Goal: Obtain resource: Download file/media

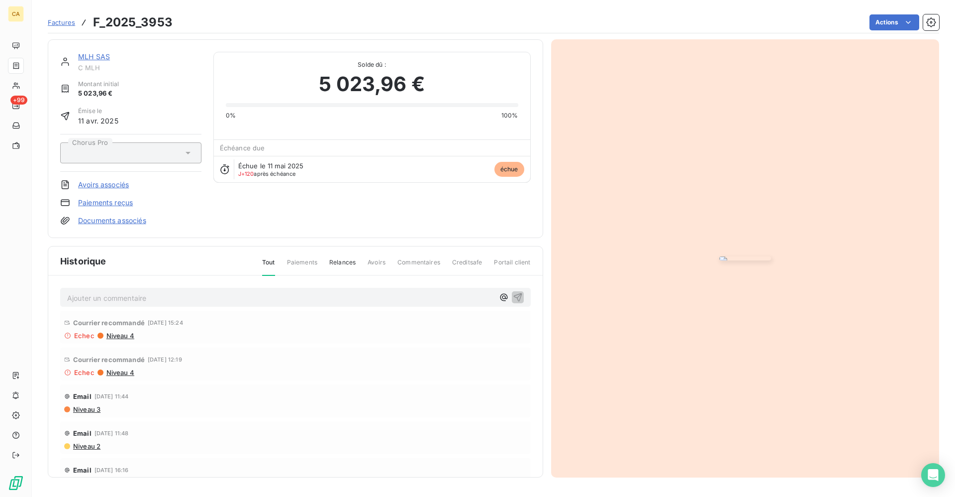
scroll to position [46, 0]
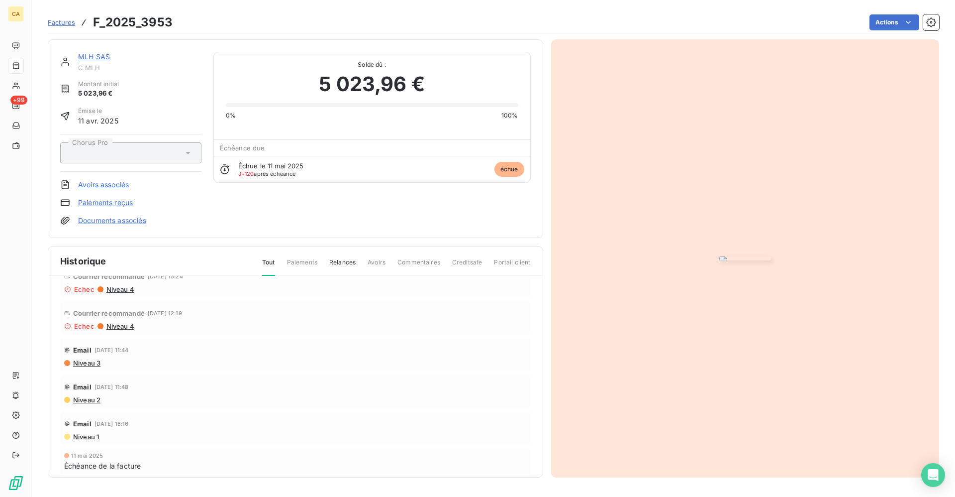
click at [729, 260] on img "button" at bounding box center [745, 258] width 52 height 4
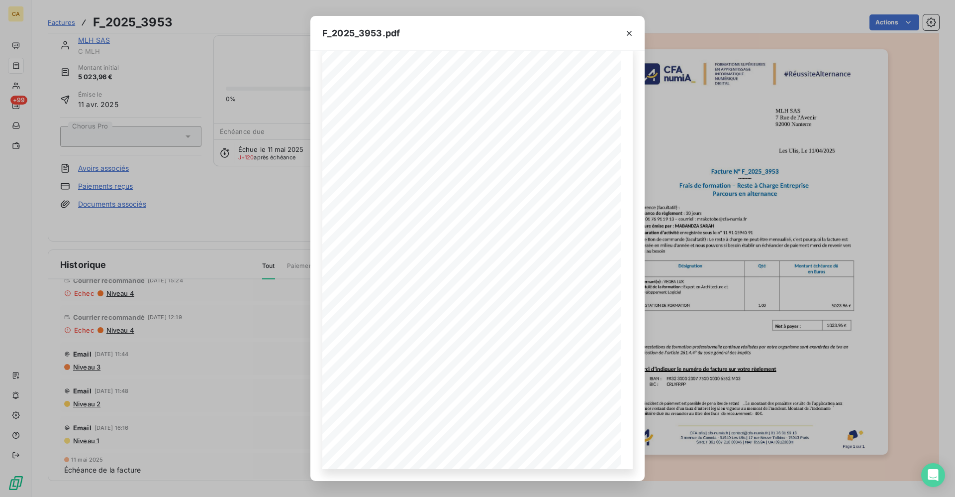
scroll to position [0, 0]
click at [626, 30] on icon "button" at bounding box center [629, 33] width 10 height 10
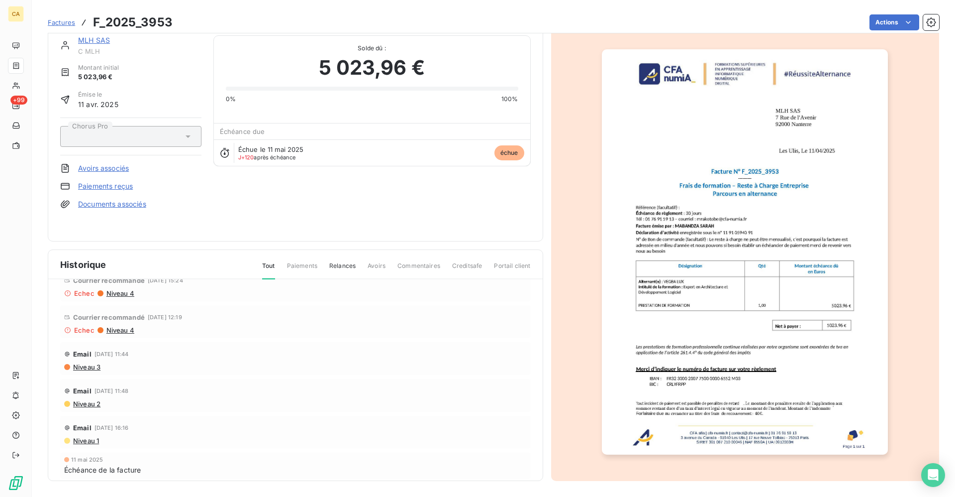
click at [115, 202] on link "Documents associés" at bounding box center [112, 204] width 68 height 10
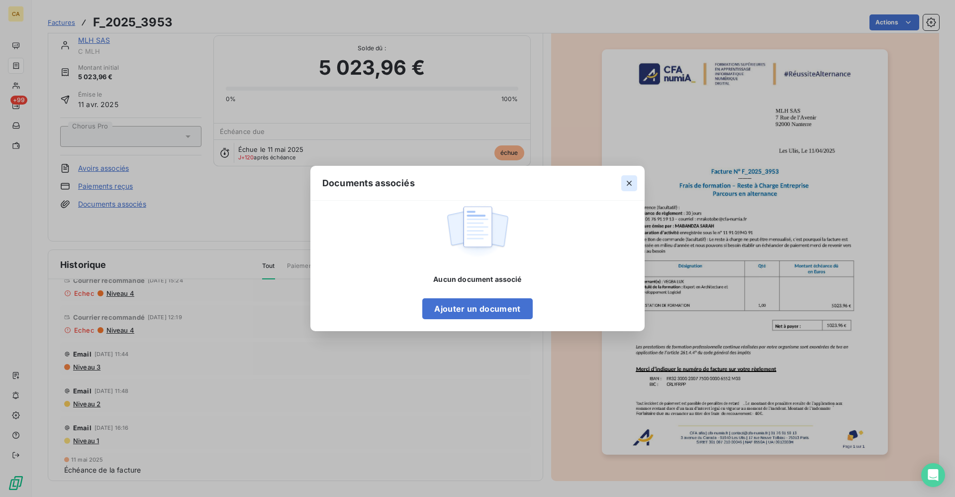
click at [633, 185] on icon "button" at bounding box center [629, 183] width 10 height 10
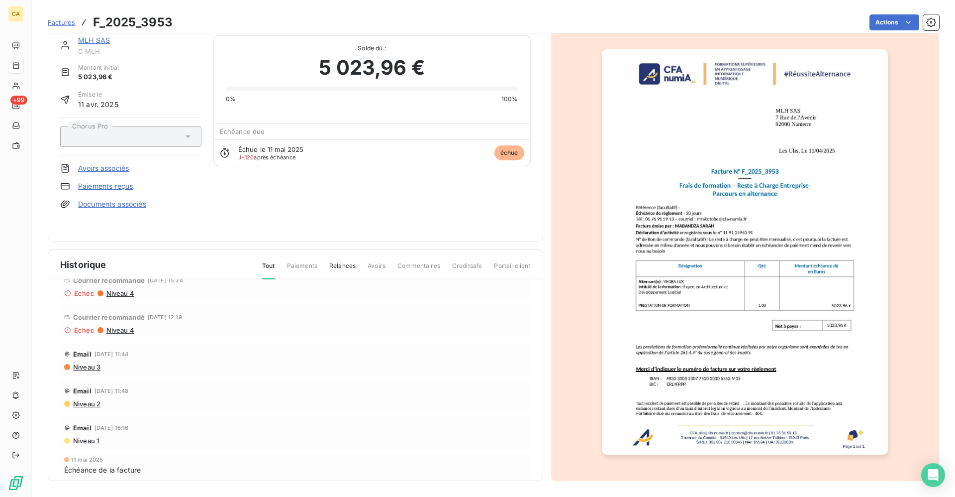
click at [786, 254] on img "button" at bounding box center [745, 251] width 286 height 405
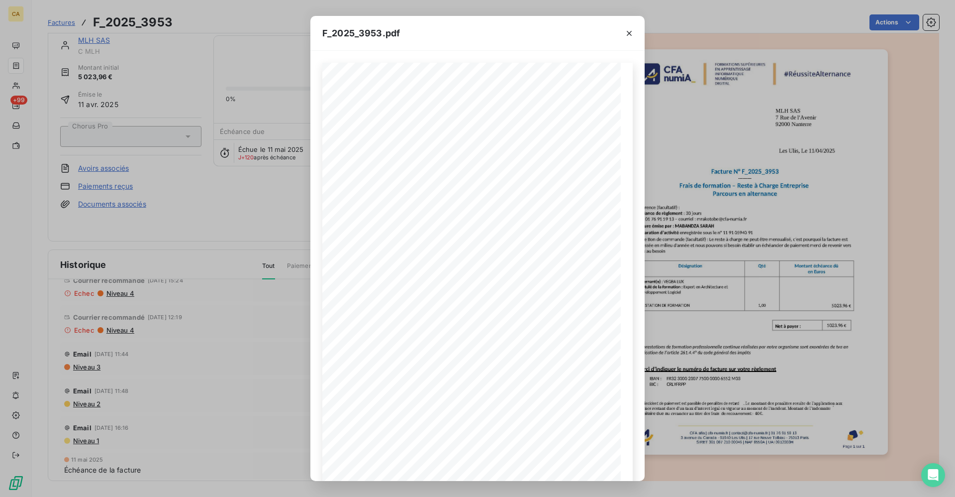
scroll to position [16, 0]
click at [629, 32] on icon "button" at bounding box center [629, 33] width 5 height 5
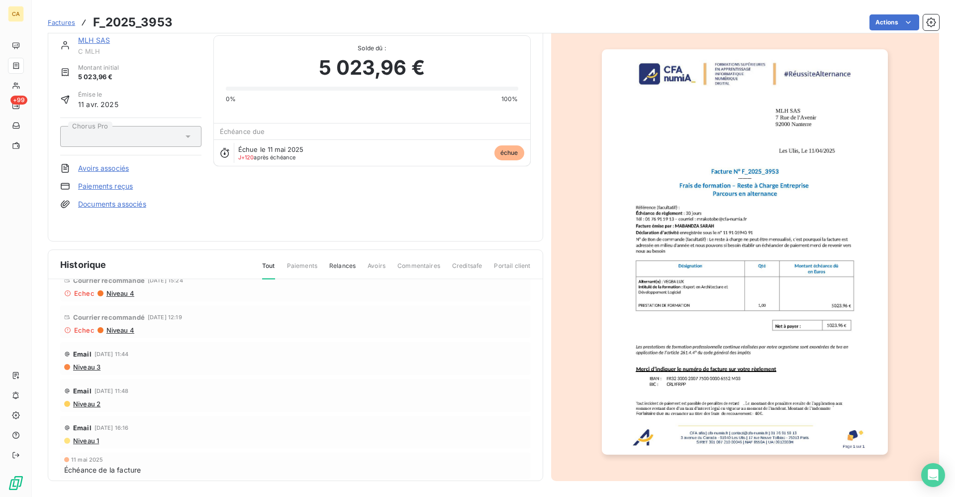
click at [60, 22] on span "Factures" at bounding box center [61, 22] width 27 height 8
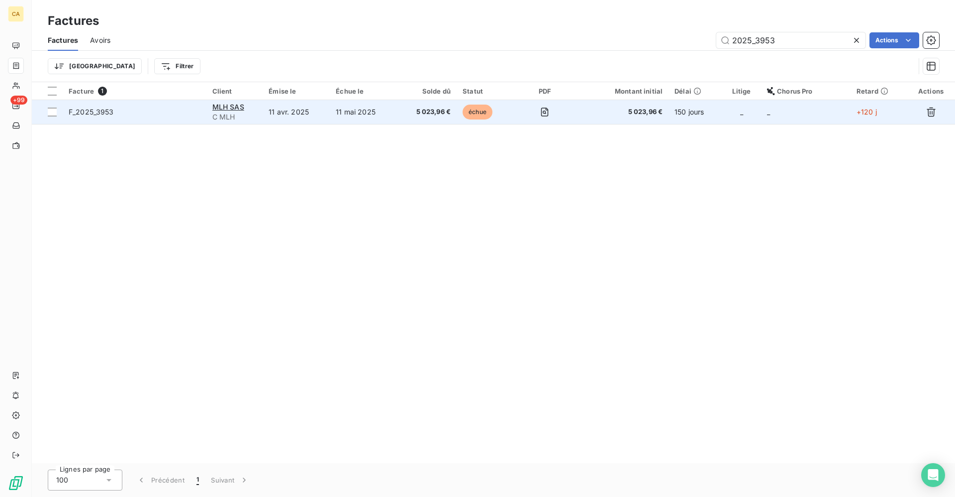
click at [429, 117] on td "5 023,96 €" at bounding box center [427, 112] width 60 height 24
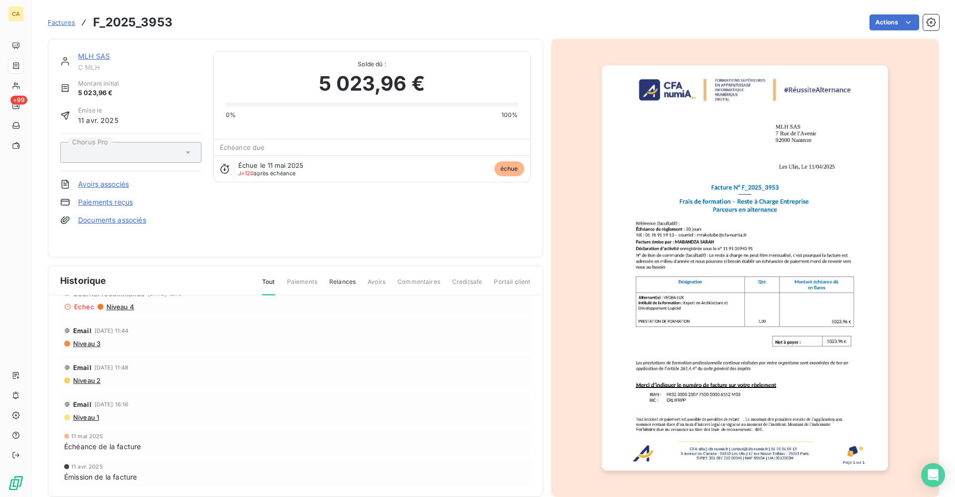
scroll to position [16, 0]
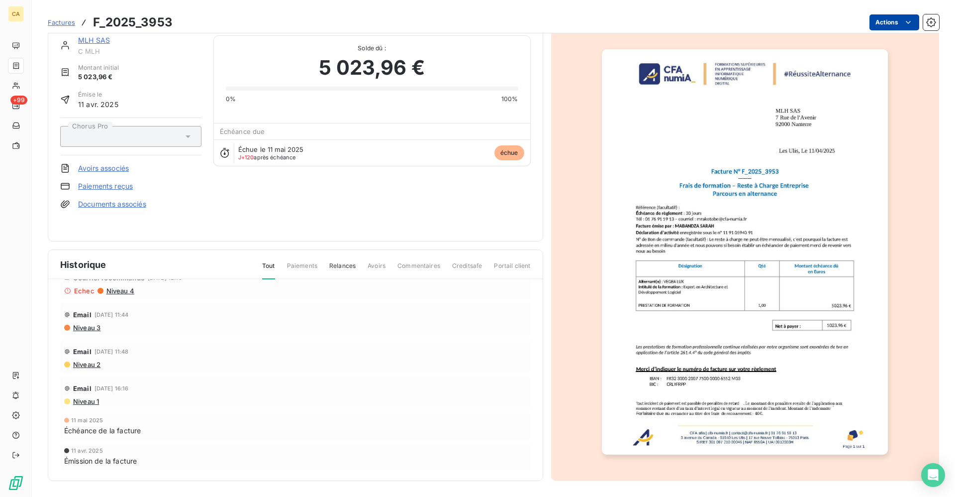
click at [870, 21] on html "CA +99 Factures F_2025_3953 Actions MLH SAS C MLH Montant initial 5 023,96 € Ém…" at bounding box center [477, 248] width 955 height 497
click at [273, 203] on html "CA +99 Factures F_2025_3953 Actions MLH SAS C MLH Montant initial 5 023,96 € Ém…" at bounding box center [477, 248] width 955 height 497
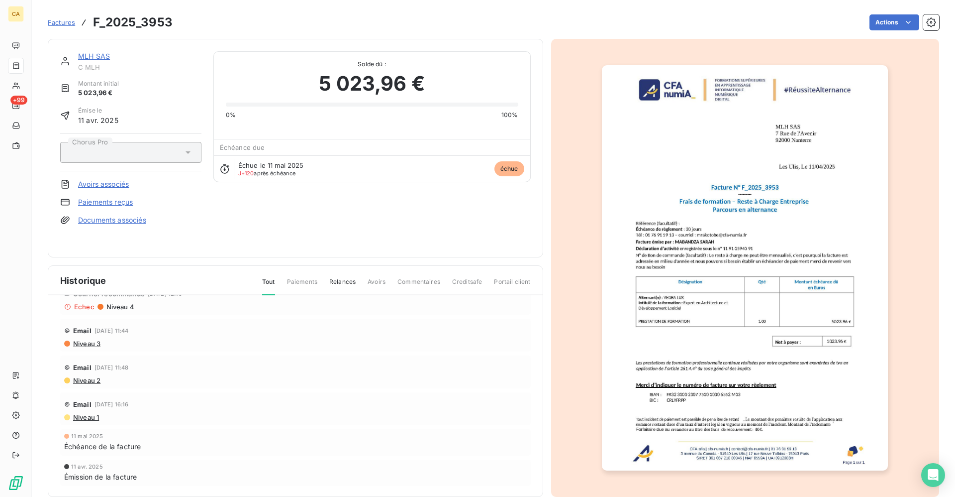
click at [776, 247] on img "button" at bounding box center [745, 267] width 286 height 405
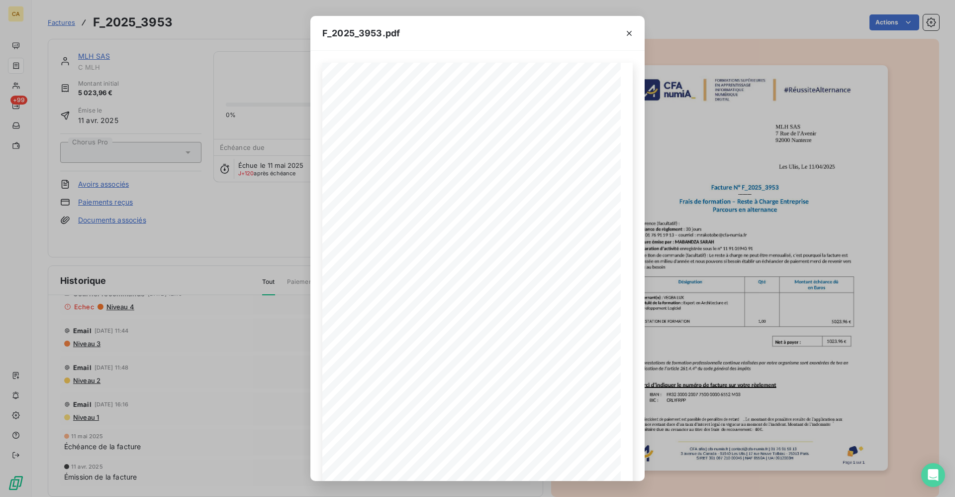
drag, startPoint x: 627, startPoint y: 32, endPoint x: 643, endPoint y: 112, distance: 81.7
click at [627, 32] on icon "button" at bounding box center [629, 33] width 10 height 10
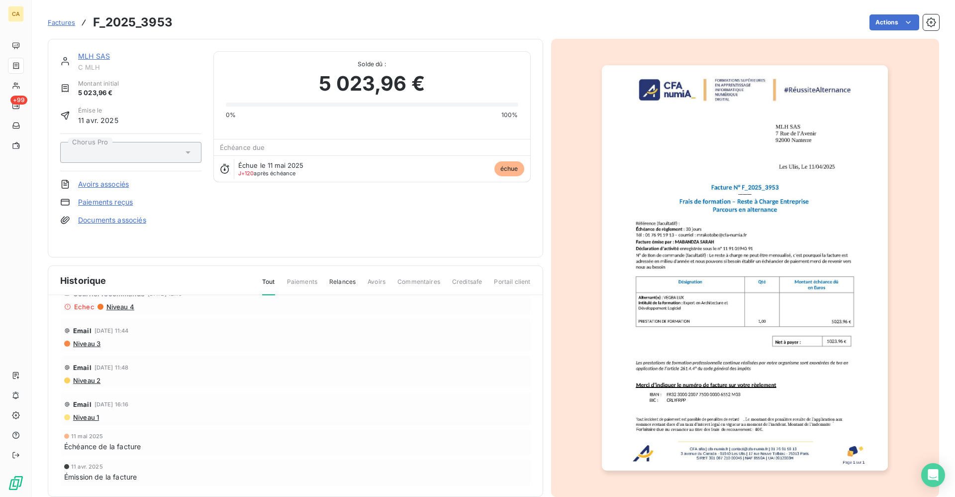
drag, startPoint x: 725, startPoint y: 139, endPoint x: 684, endPoint y: 160, distance: 46.3
click at [684, 160] on img "button" at bounding box center [745, 267] width 286 height 405
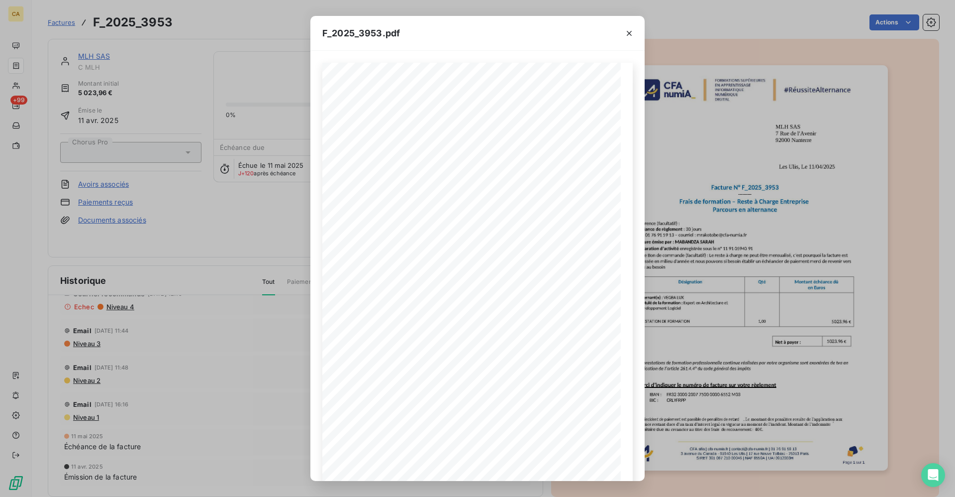
scroll to position [16, 0]
drag, startPoint x: 630, startPoint y: 33, endPoint x: 745, endPoint y: 60, distance: 118.0
click at [631, 33] on icon "button" at bounding box center [629, 33] width 10 height 10
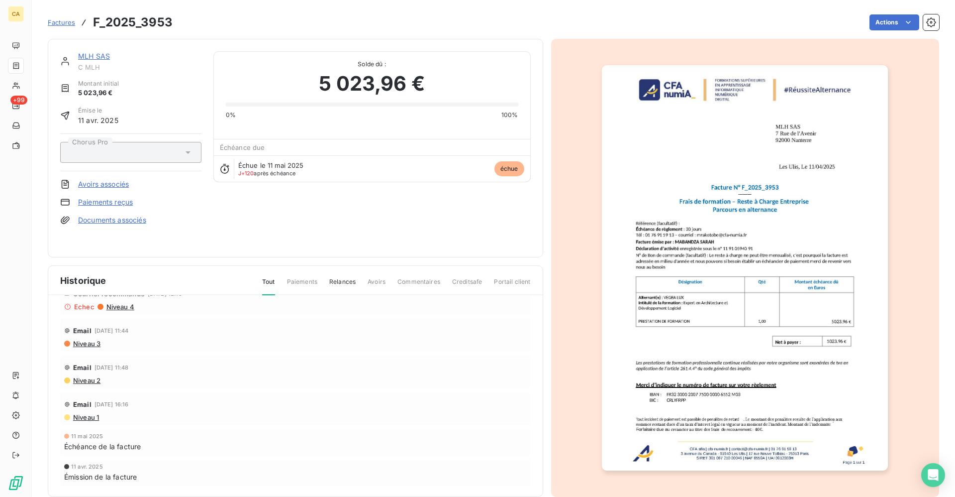
click at [88, 414] on span "Niveau 1" at bounding box center [85, 417] width 27 height 8
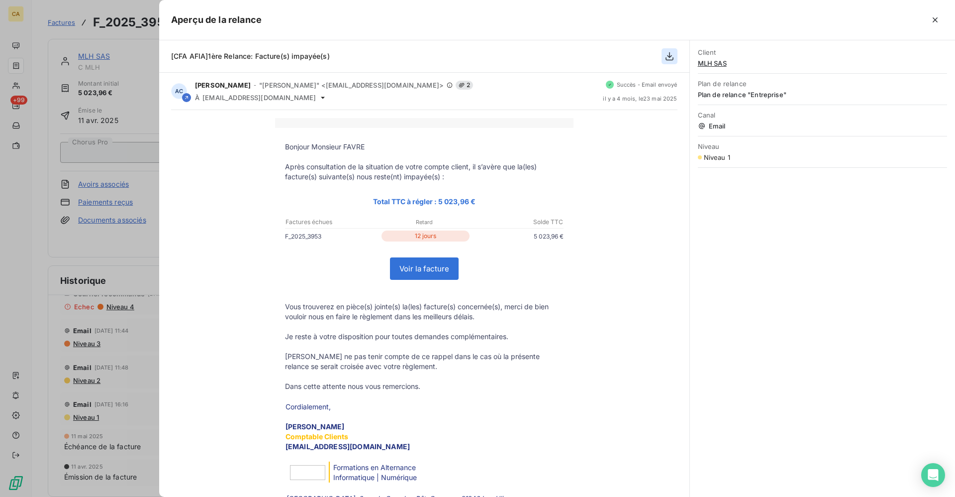
click at [665, 54] on icon "button" at bounding box center [670, 56] width 10 height 10
click at [672, 55] on icon "button" at bounding box center [670, 56] width 10 height 10
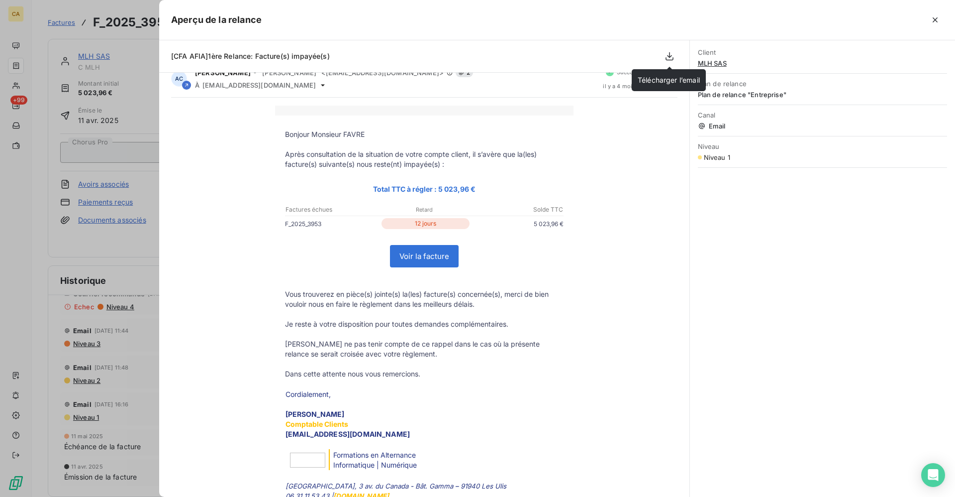
scroll to position [0, 0]
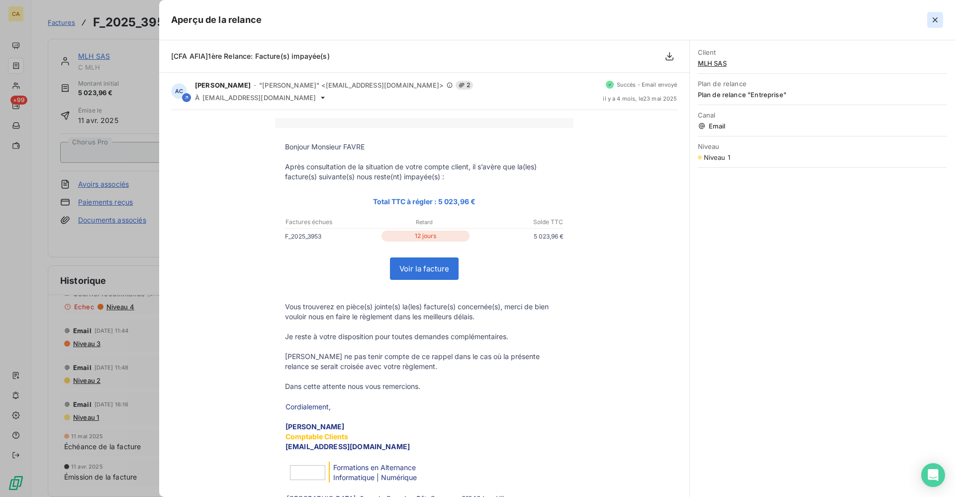
click at [938, 19] on icon "button" at bounding box center [935, 20] width 10 height 10
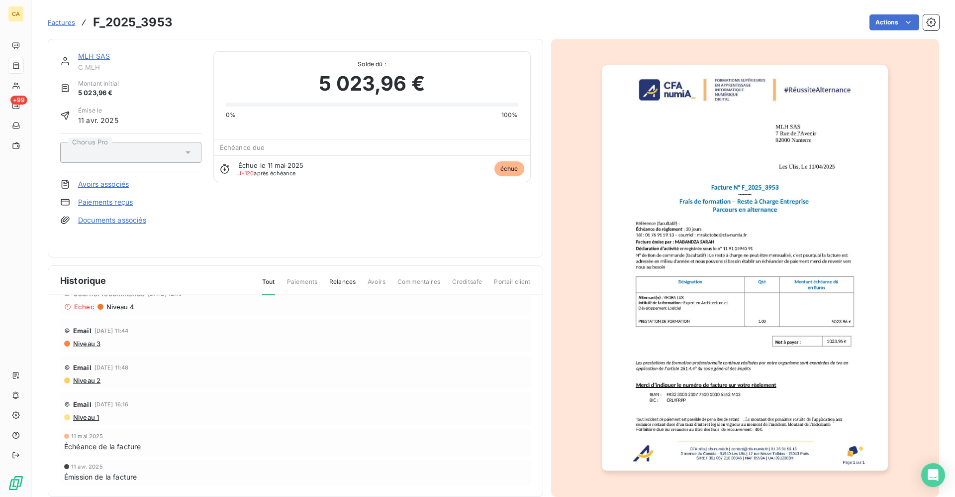
click at [87, 380] on span "Niveau 2" at bounding box center [86, 380] width 28 height 8
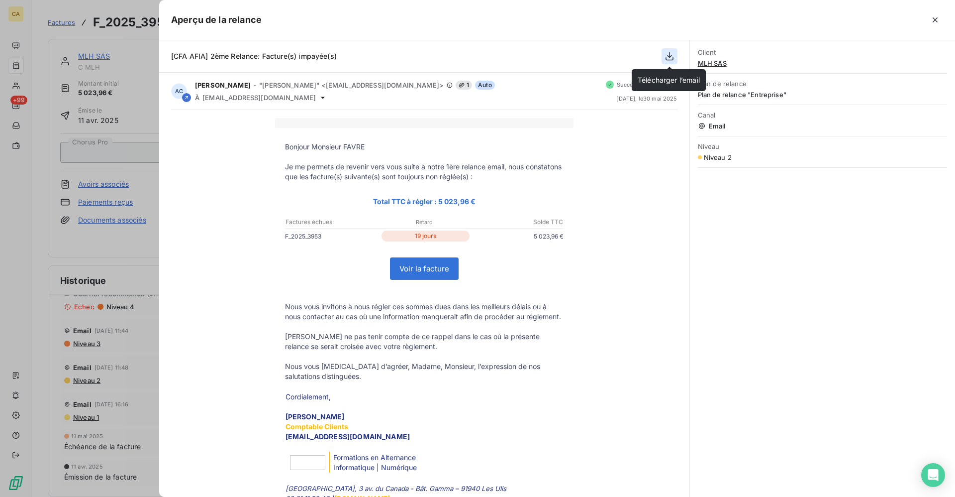
click at [668, 56] on icon "button" at bounding box center [670, 56] width 8 height 8
click at [667, 56] on icon "button" at bounding box center [670, 56] width 10 height 10
click at [671, 57] on icon "button" at bounding box center [670, 56] width 10 height 10
click at [934, 19] on icon "button" at bounding box center [935, 19] width 5 height 5
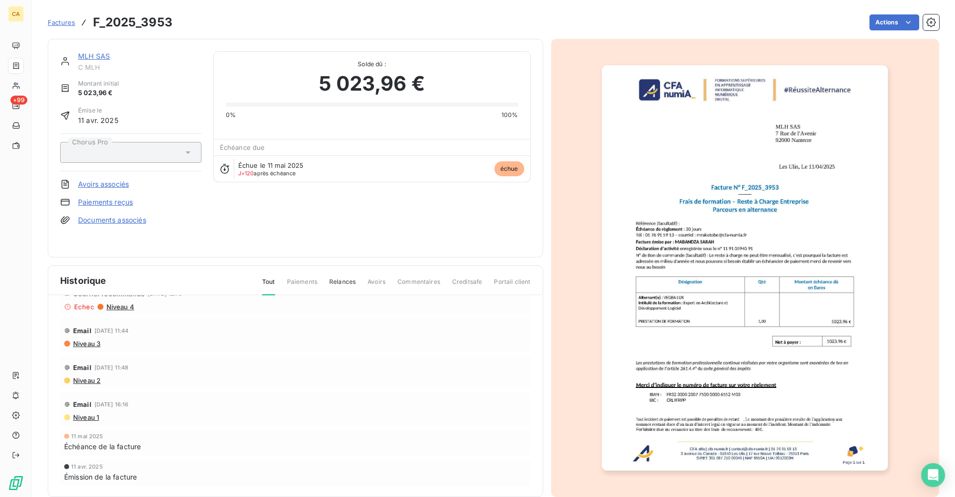
click at [89, 343] on span "Niveau 3" at bounding box center [86, 343] width 28 height 8
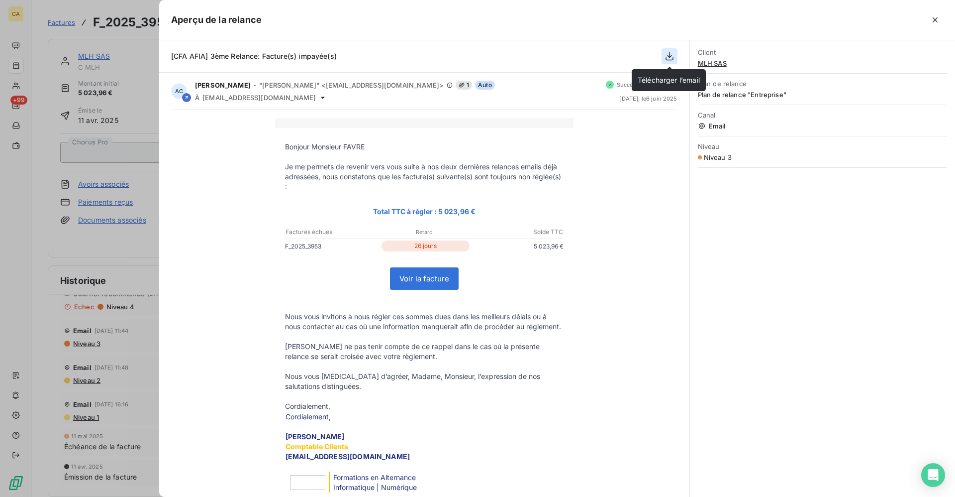
click at [670, 53] on icon "button" at bounding box center [670, 56] width 10 height 10
click at [933, 19] on icon "button" at bounding box center [935, 20] width 10 height 10
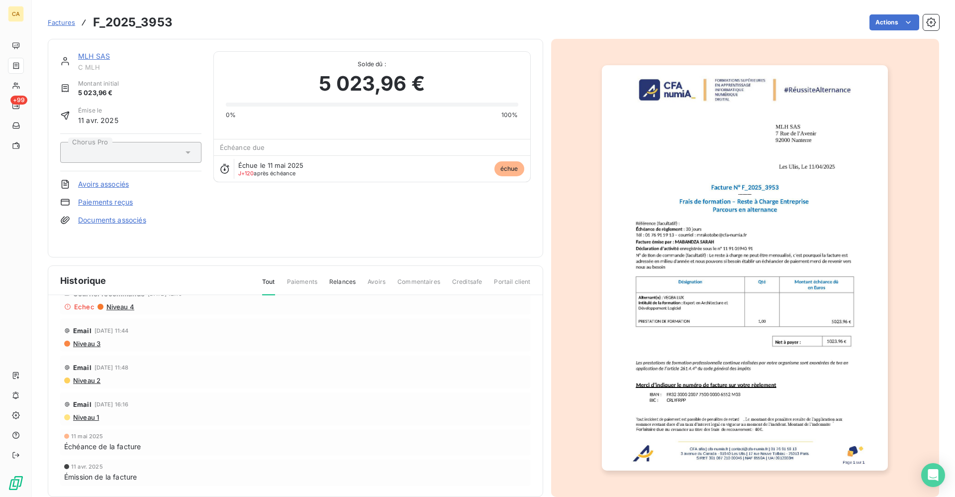
click at [123, 303] on span "Niveau 4" at bounding box center [119, 306] width 29 height 8
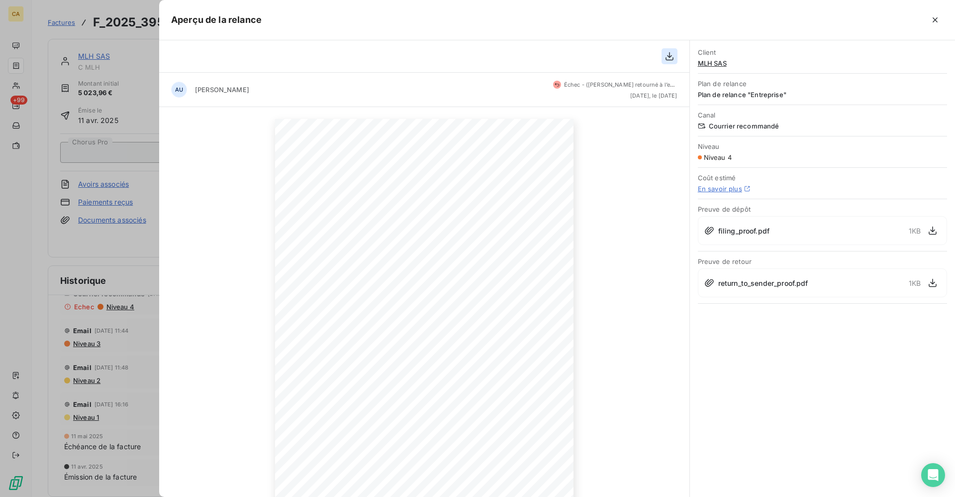
click at [669, 56] on icon "button" at bounding box center [670, 56] width 8 height 8
click at [936, 18] on icon "button" at bounding box center [935, 20] width 10 height 10
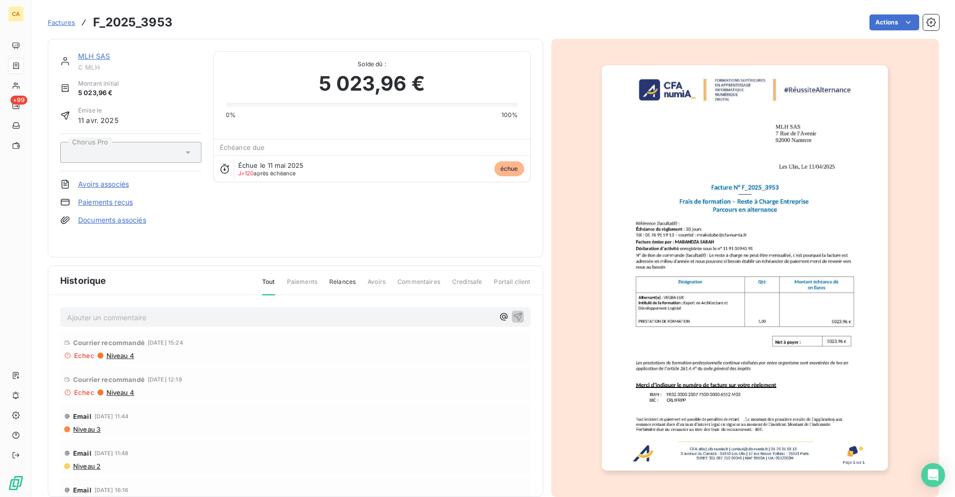
click at [124, 353] on span "Niveau 4" at bounding box center [119, 355] width 29 height 8
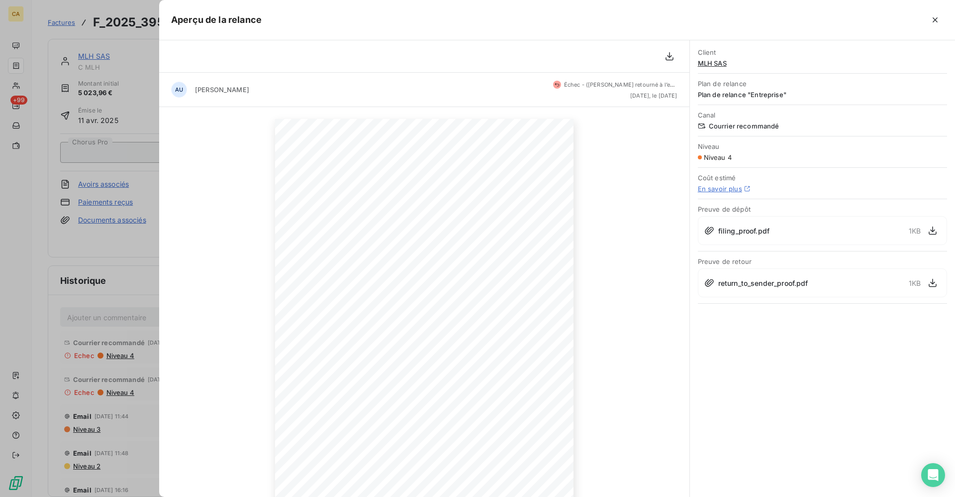
click at [139, 45] on div at bounding box center [477, 248] width 955 height 497
